Goal: Task Accomplishment & Management: Manage account settings

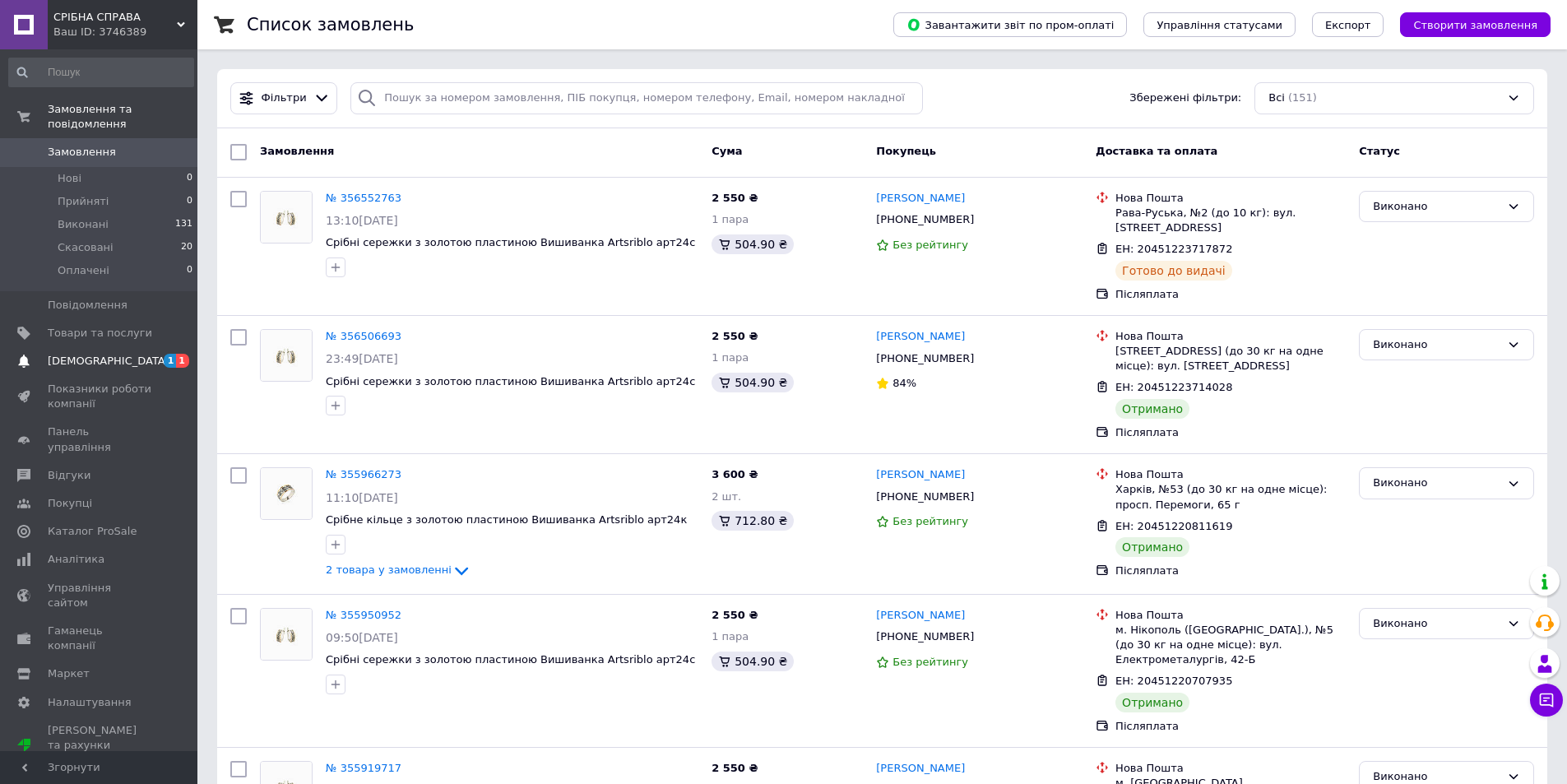
click at [71, 354] on span "[DEMOGRAPHIC_DATA]" at bounding box center [108, 361] width 122 height 14
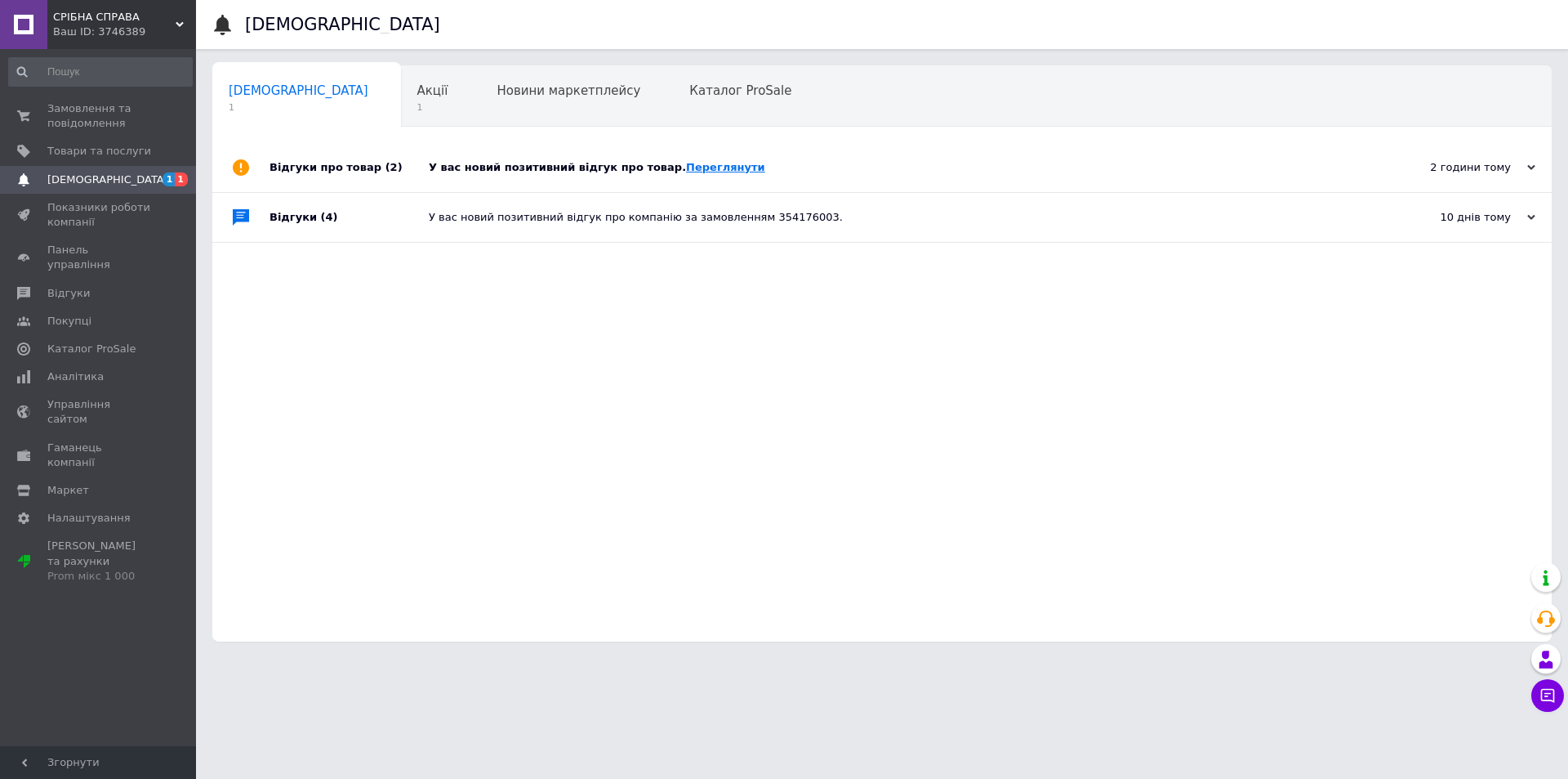
click at [686, 168] on link "Переглянути" at bounding box center [725, 167] width 79 height 13
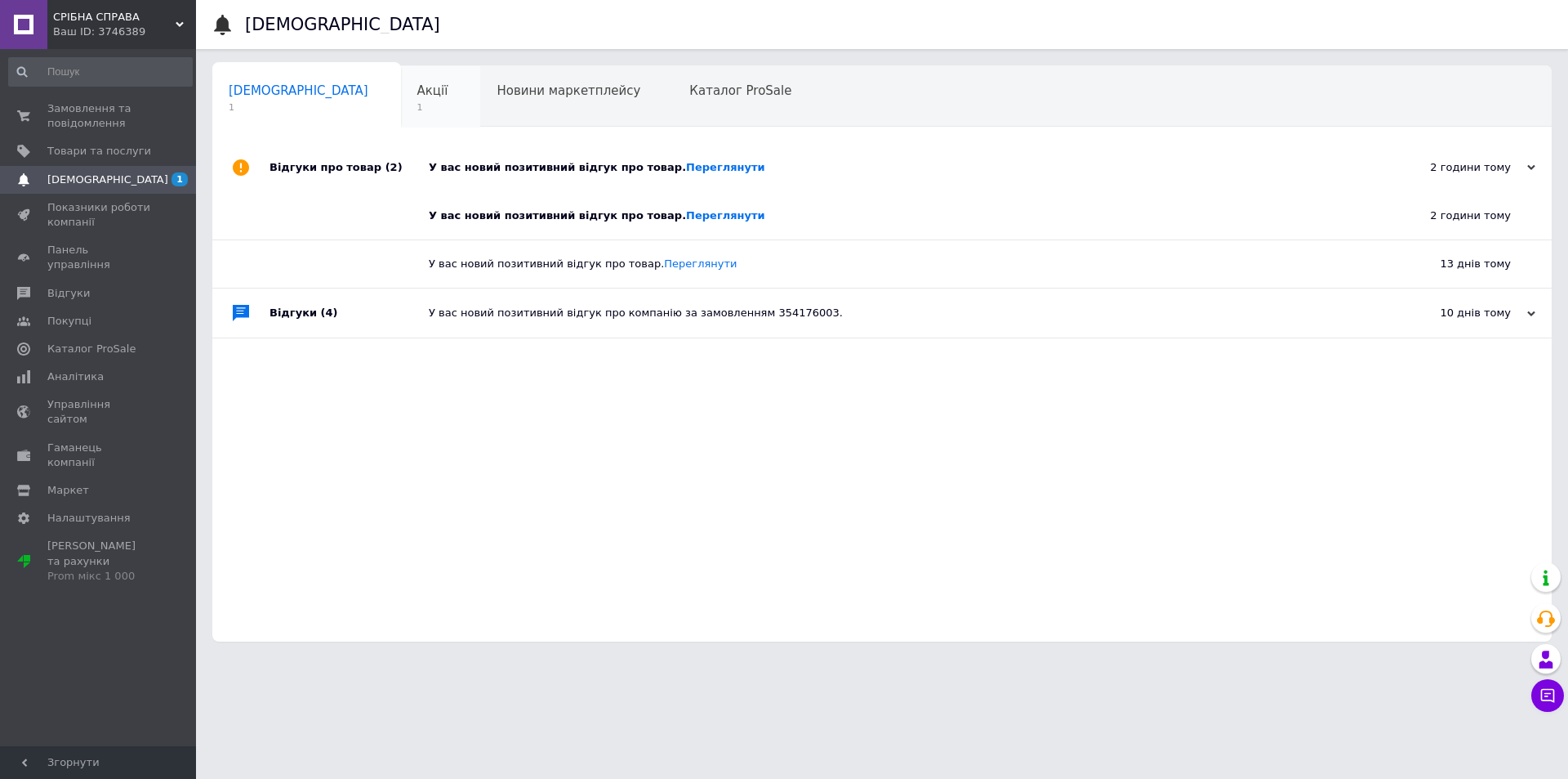
click at [417, 90] on span "Акції" at bounding box center [432, 90] width 31 height 14
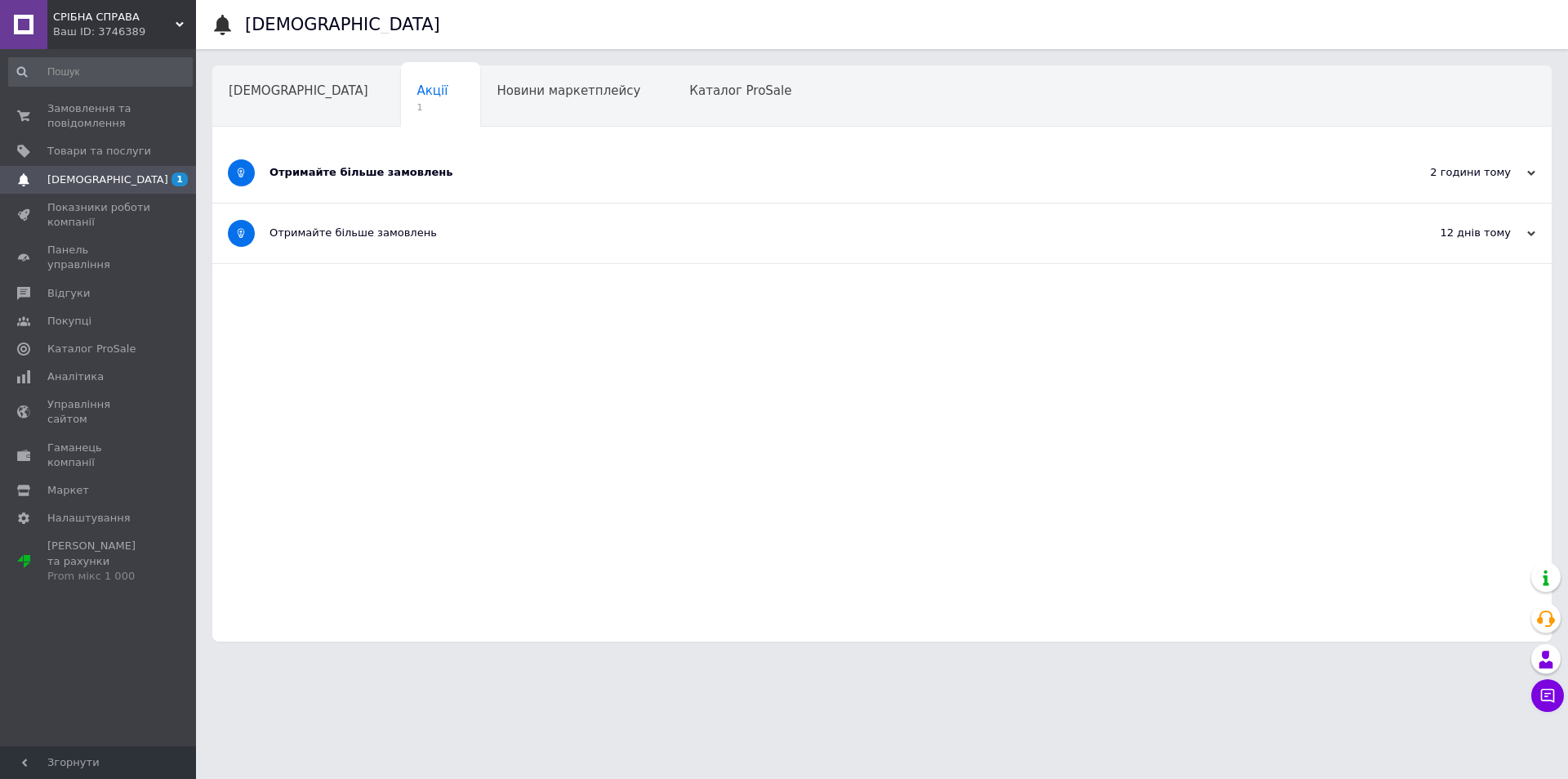
click at [358, 173] on div "Отримайте більше замовлень" at bounding box center [821, 172] width 1103 height 14
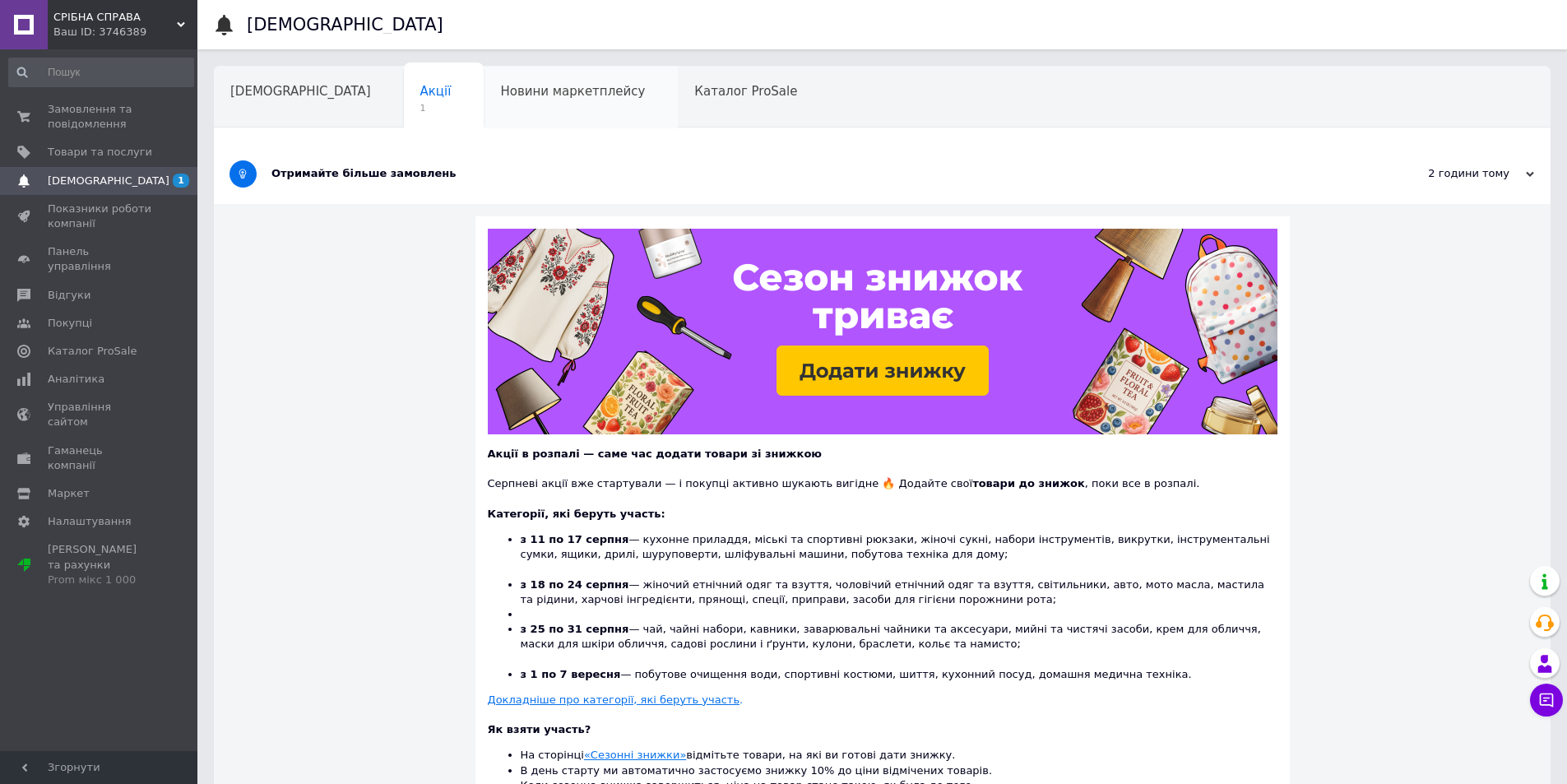
click at [484, 82] on div "Новини маркетплейсу" at bounding box center [581, 98] width 194 height 63
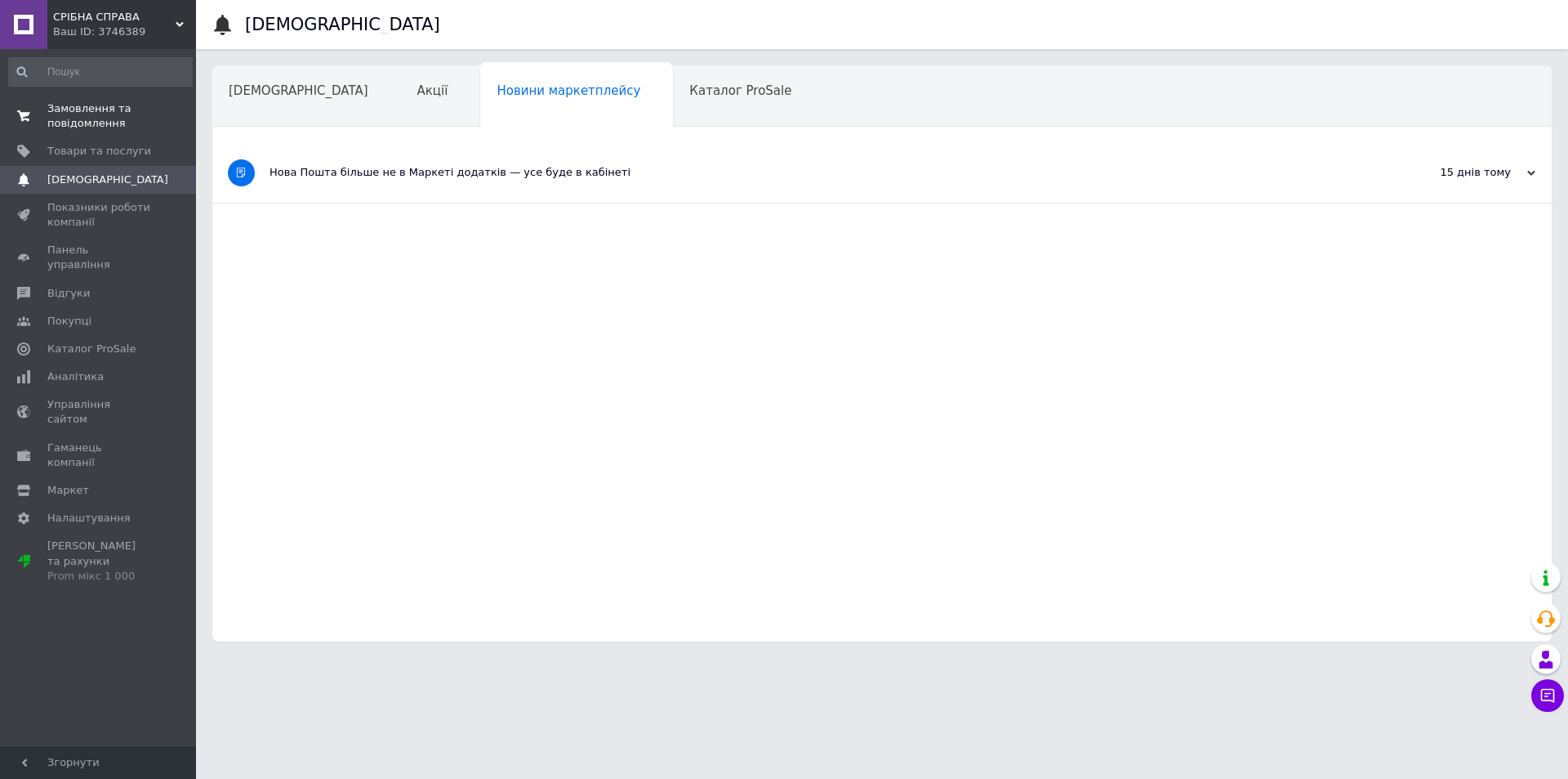
click at [112, 112] on span "Замовлення та повідомлення" at bounding box center [99, 116] width 104 height 30
